Goal: Information Seeking & Learning: Learn about a topic

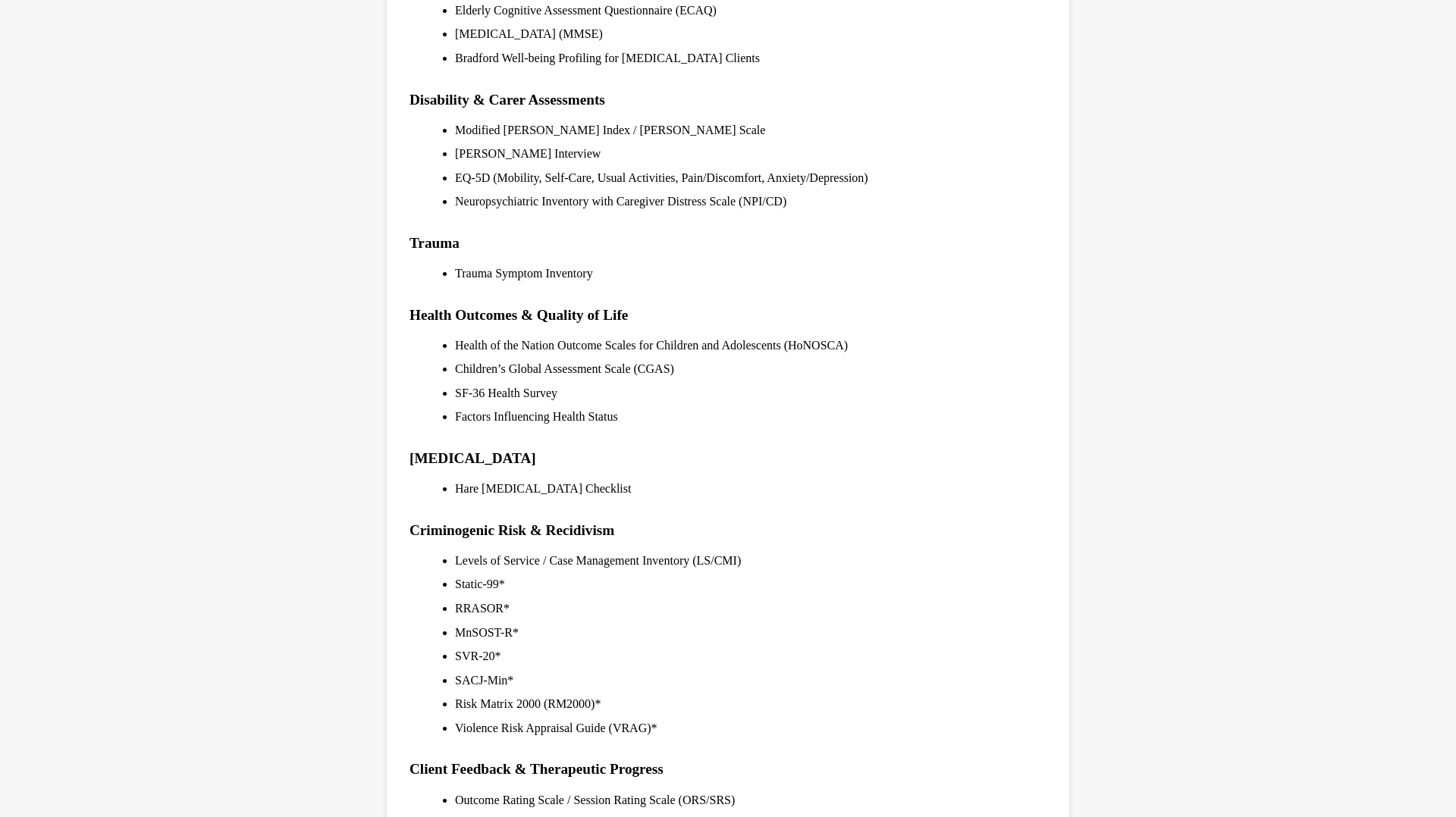
scroll to position [1302, 0]
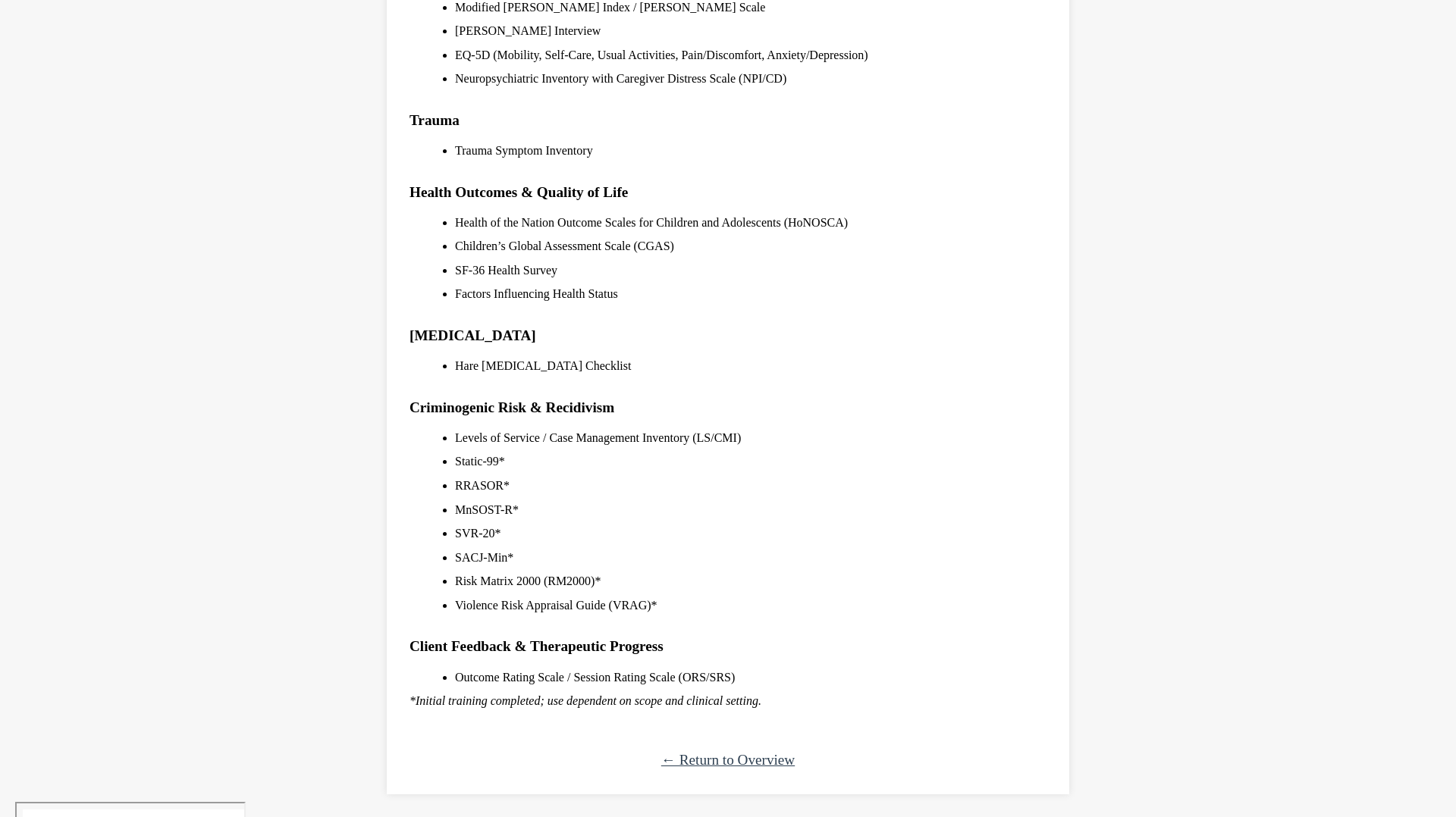
click at [721, 750] on div "← Return to Overview" at bounding box center [728, 761] width 637 height 23
click at [711, 765] on link "← Return to Overview" at bounding box center [727, 760] width 134 height 16
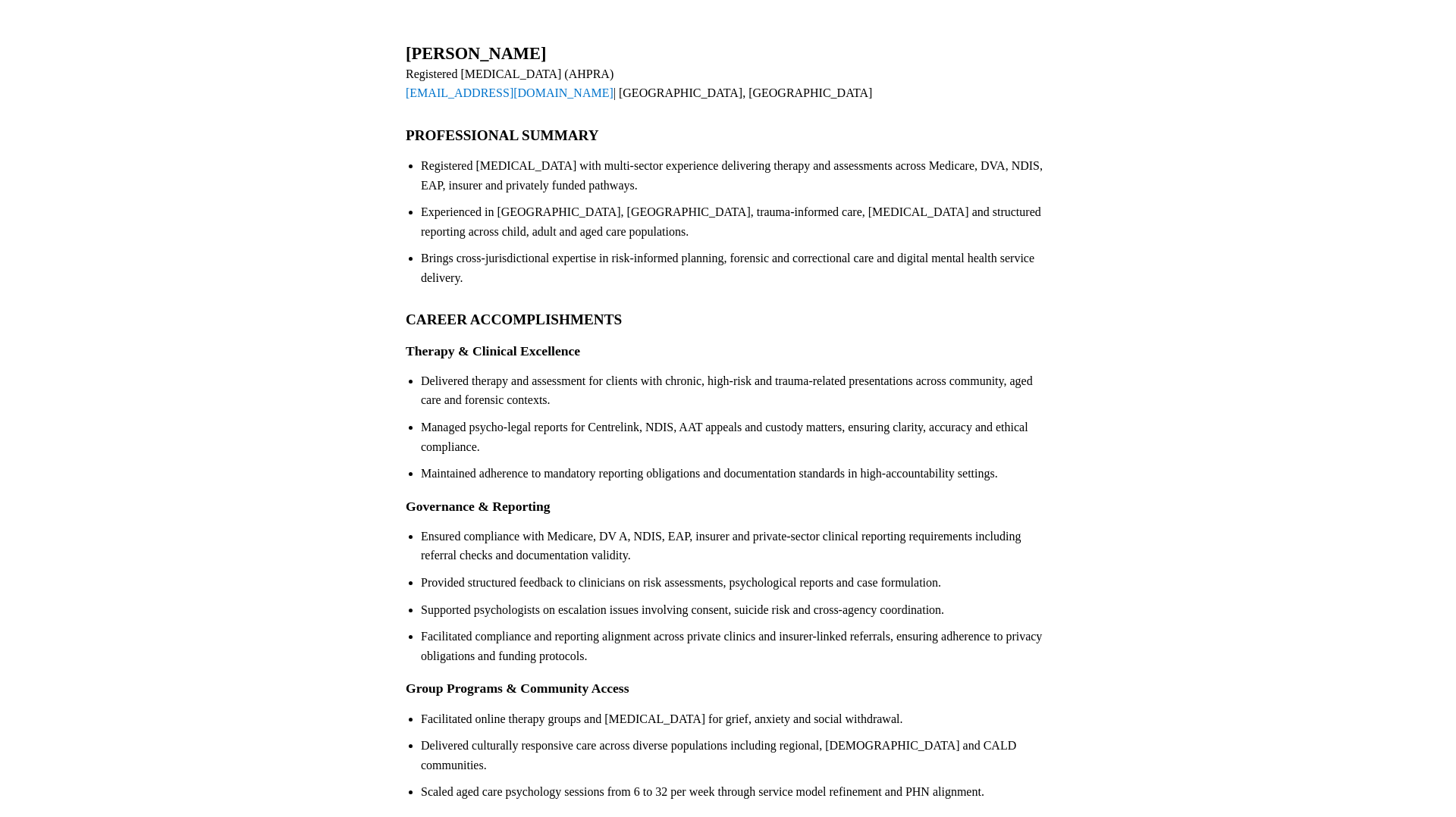
scroll to position [298, 0]
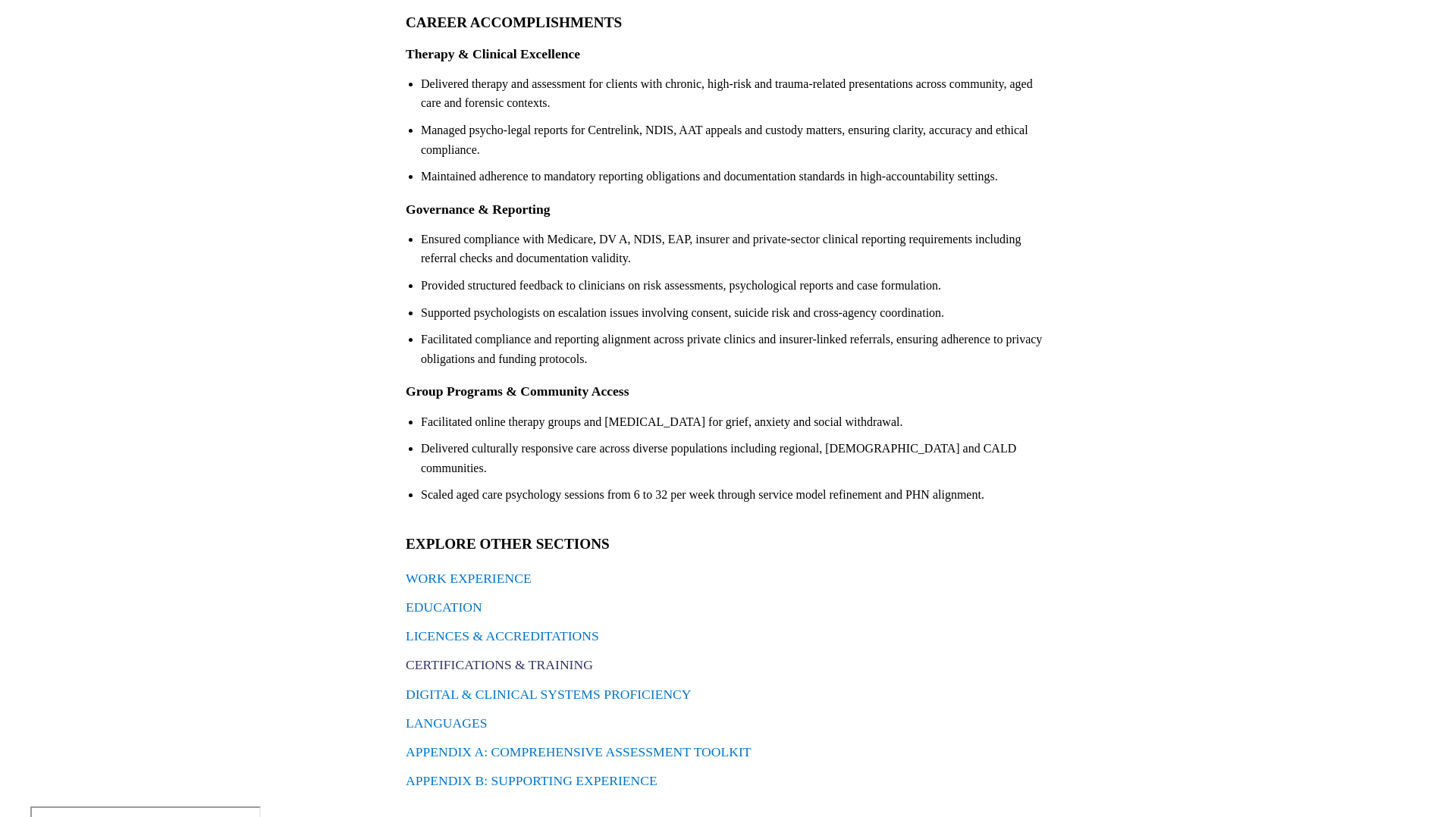
click at [518, 658] on link "CERTIFICATIONS & TRAINING" at bounding box center [500, 666] width 187 height 16
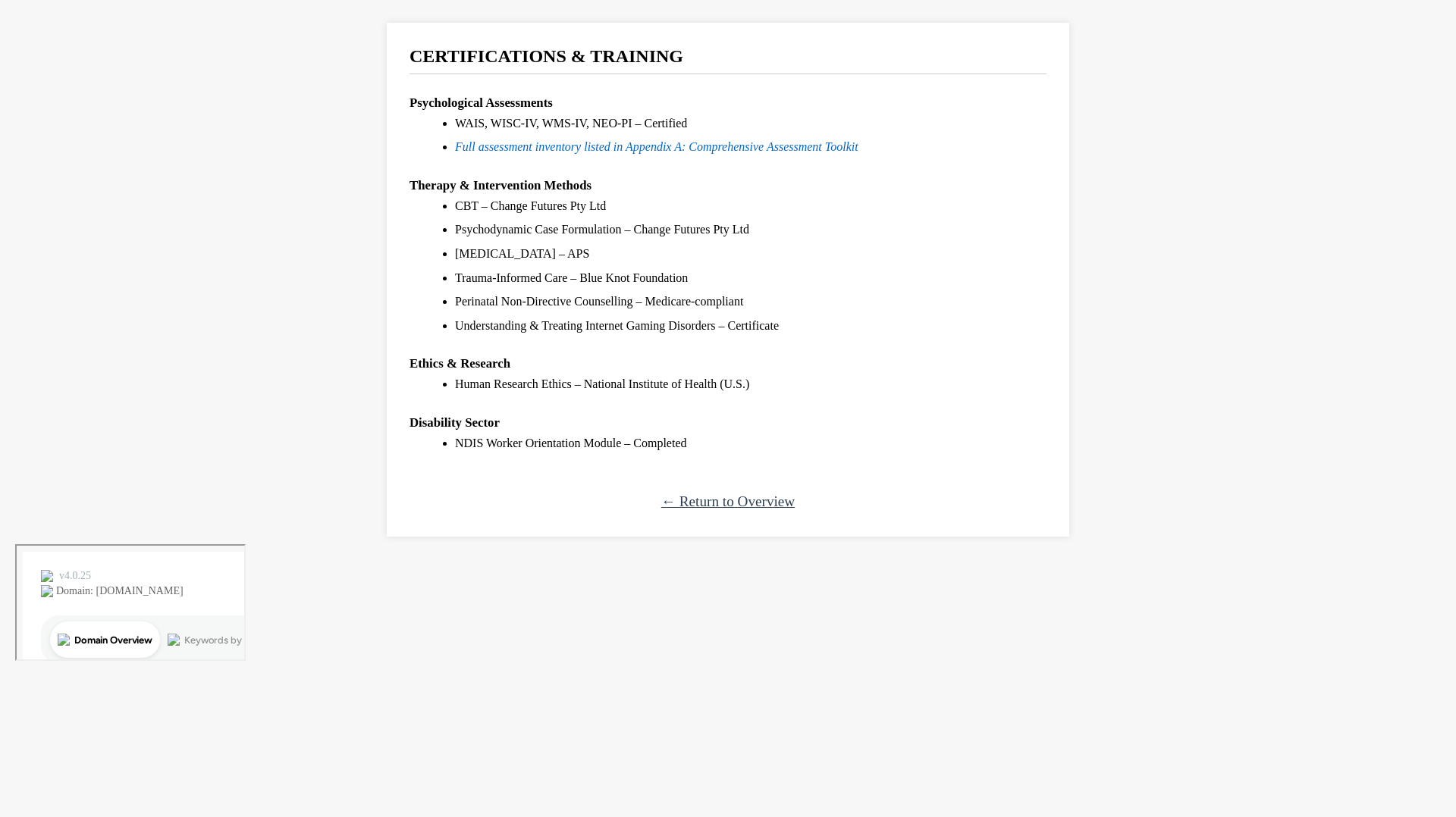
click at [719, 505] on link "← Return to Overview" at bounding box center [727, 502] width 134 height 16
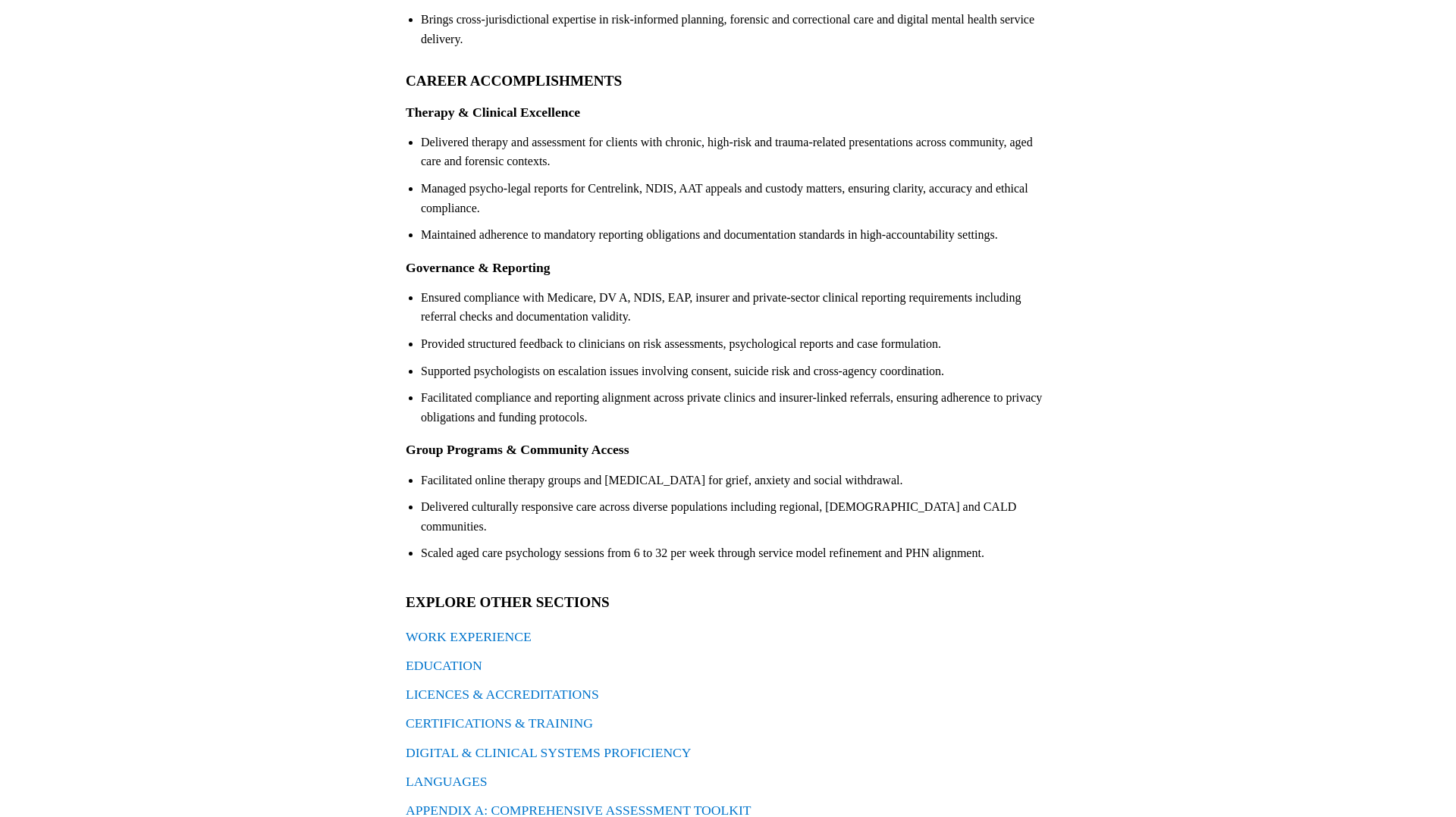
scroll to position [298, 0]
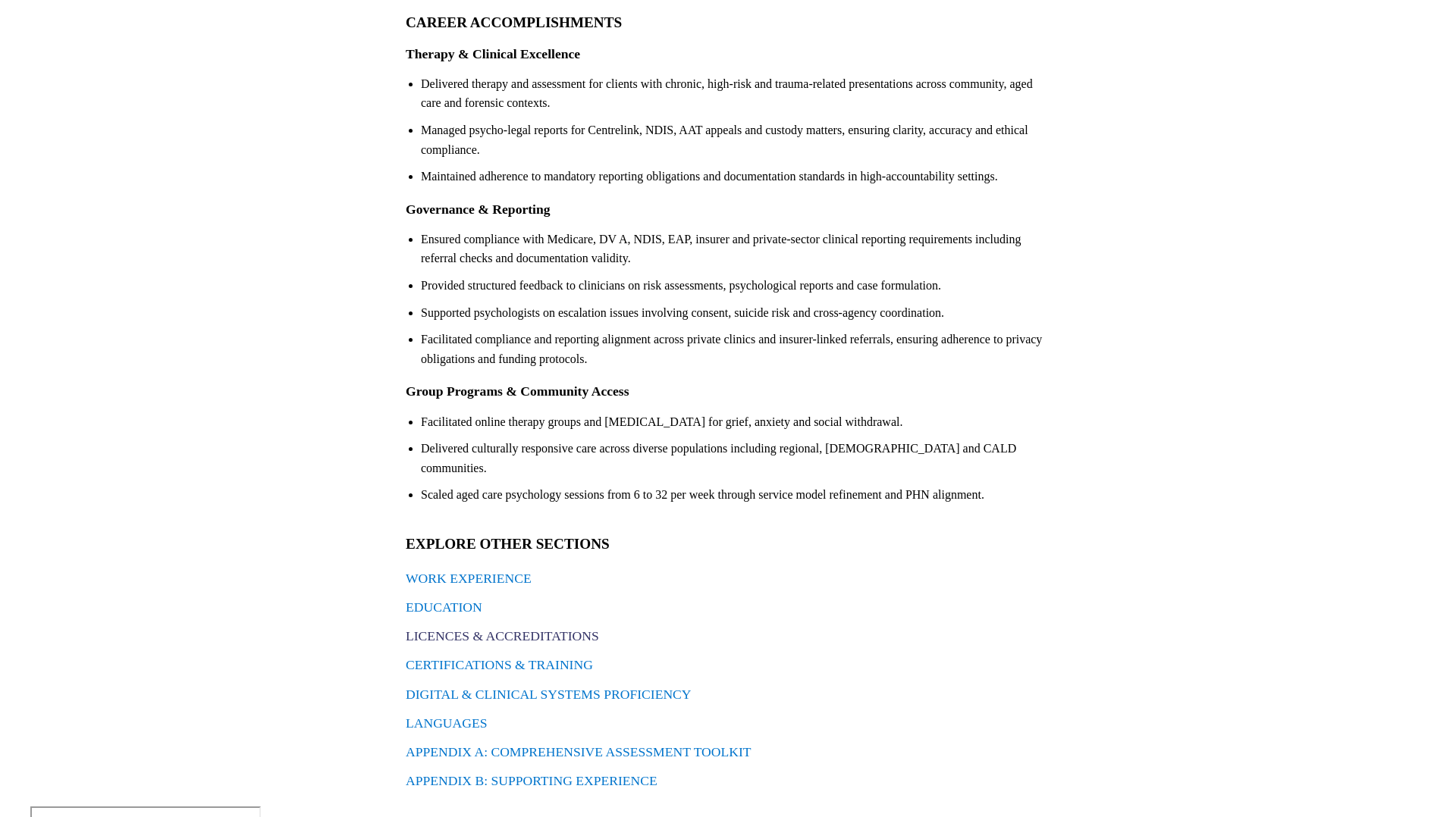
click at [562, 629] on link "LICENCES & ACCREDITATIONS" at bounding box center [503, 636] width 193 height 16
click at [613, 773] on link "APPENDIX B: SUPPORTING EXPERIENCE" at bounding box center [532, 781] width 252 height 16
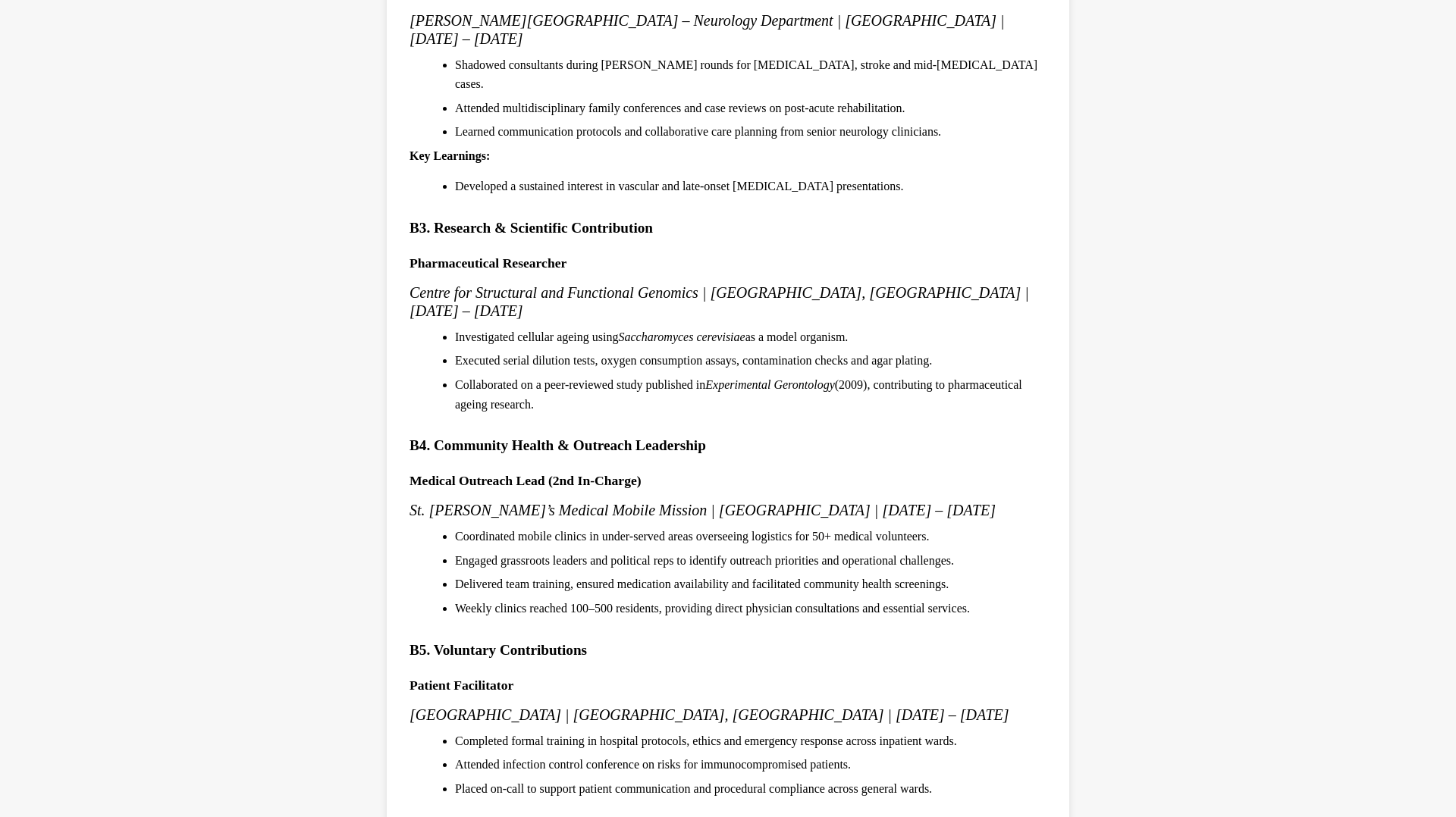
scroll to position [1170, 0]
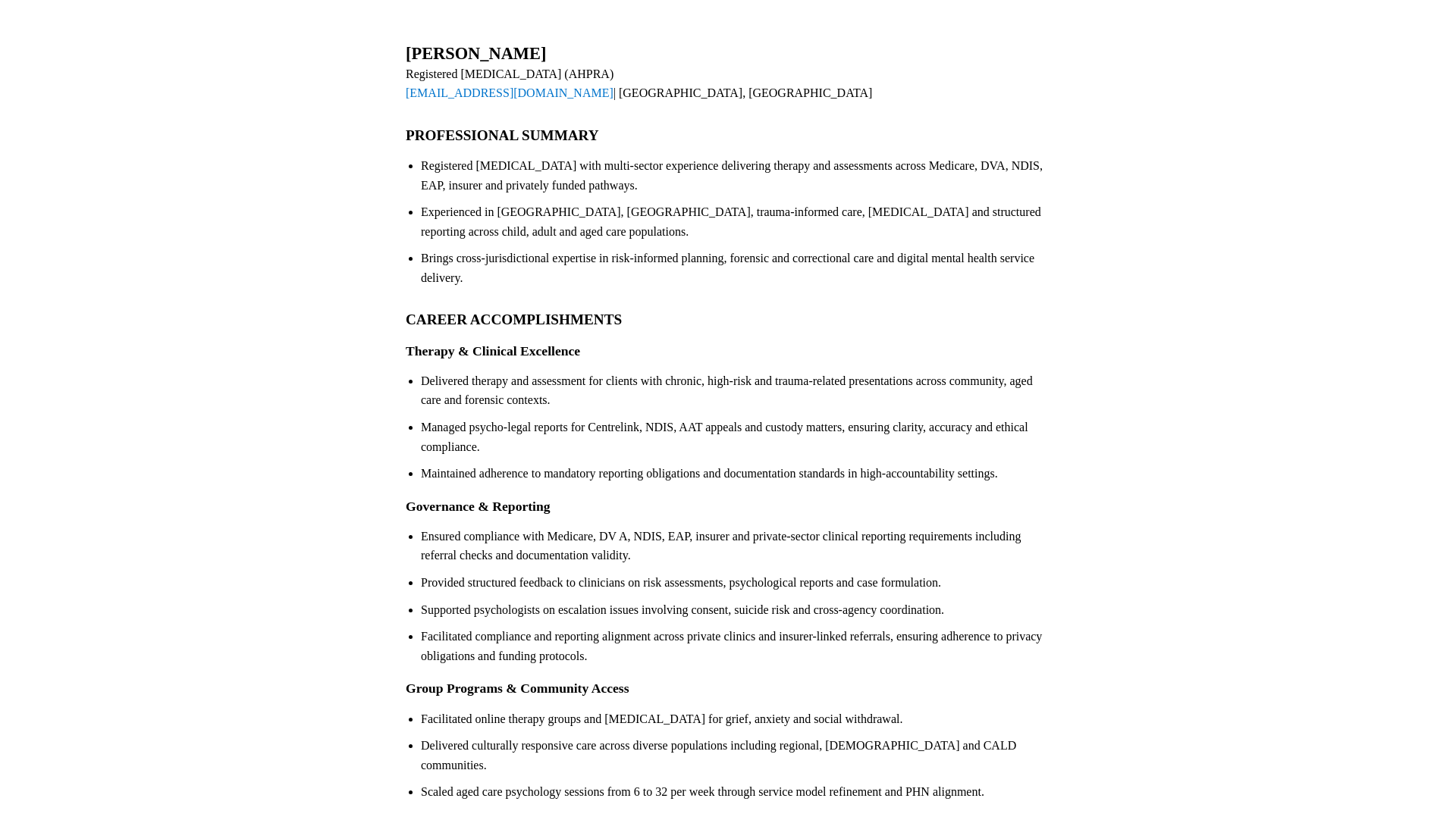
scroll to position [298, 0]
